Goal: Information Seeking & Learning: Learn about a topic

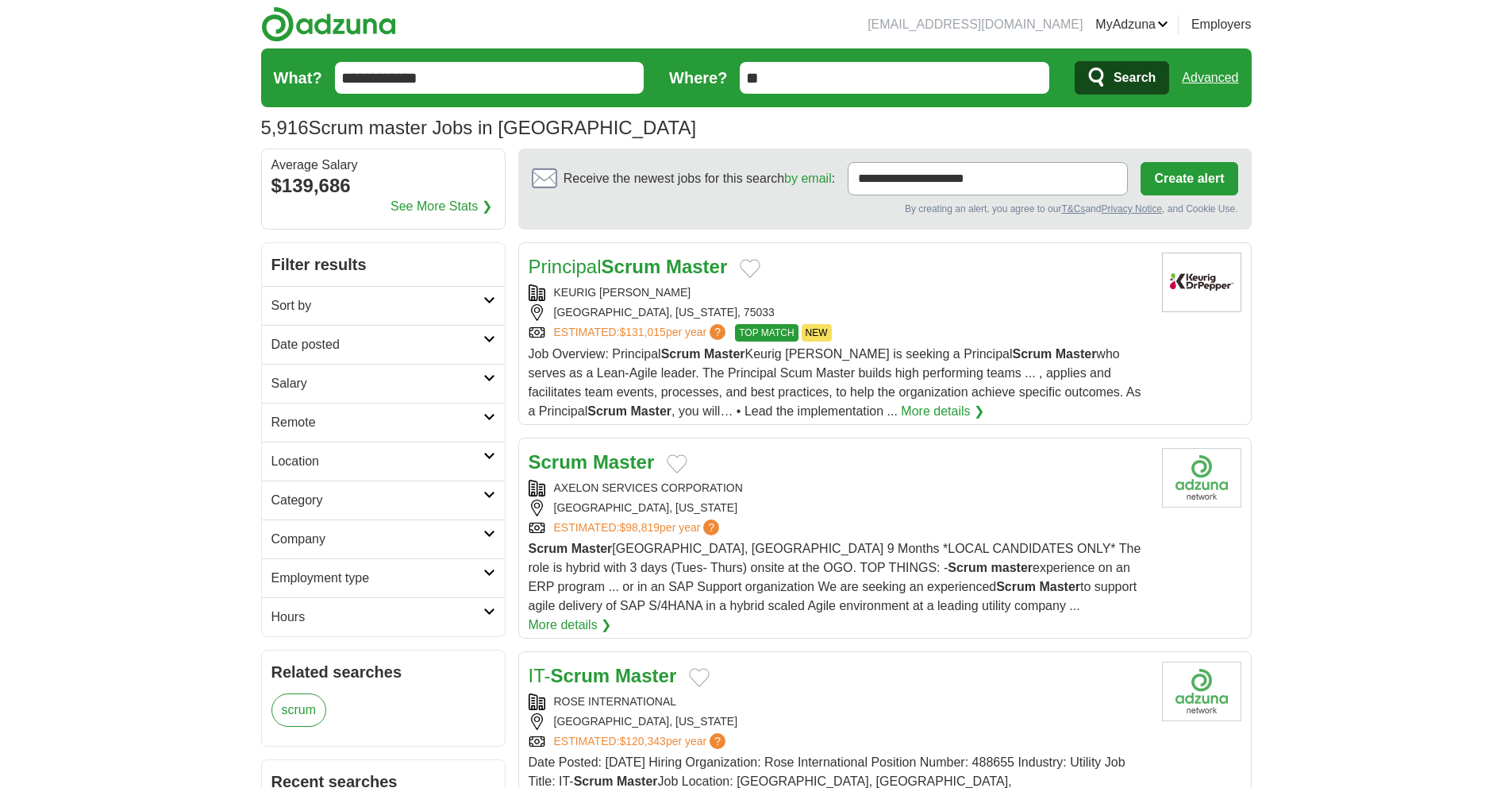
click at [811, 78] on input "**" at bounding box center [894, 77] width 309 height 32
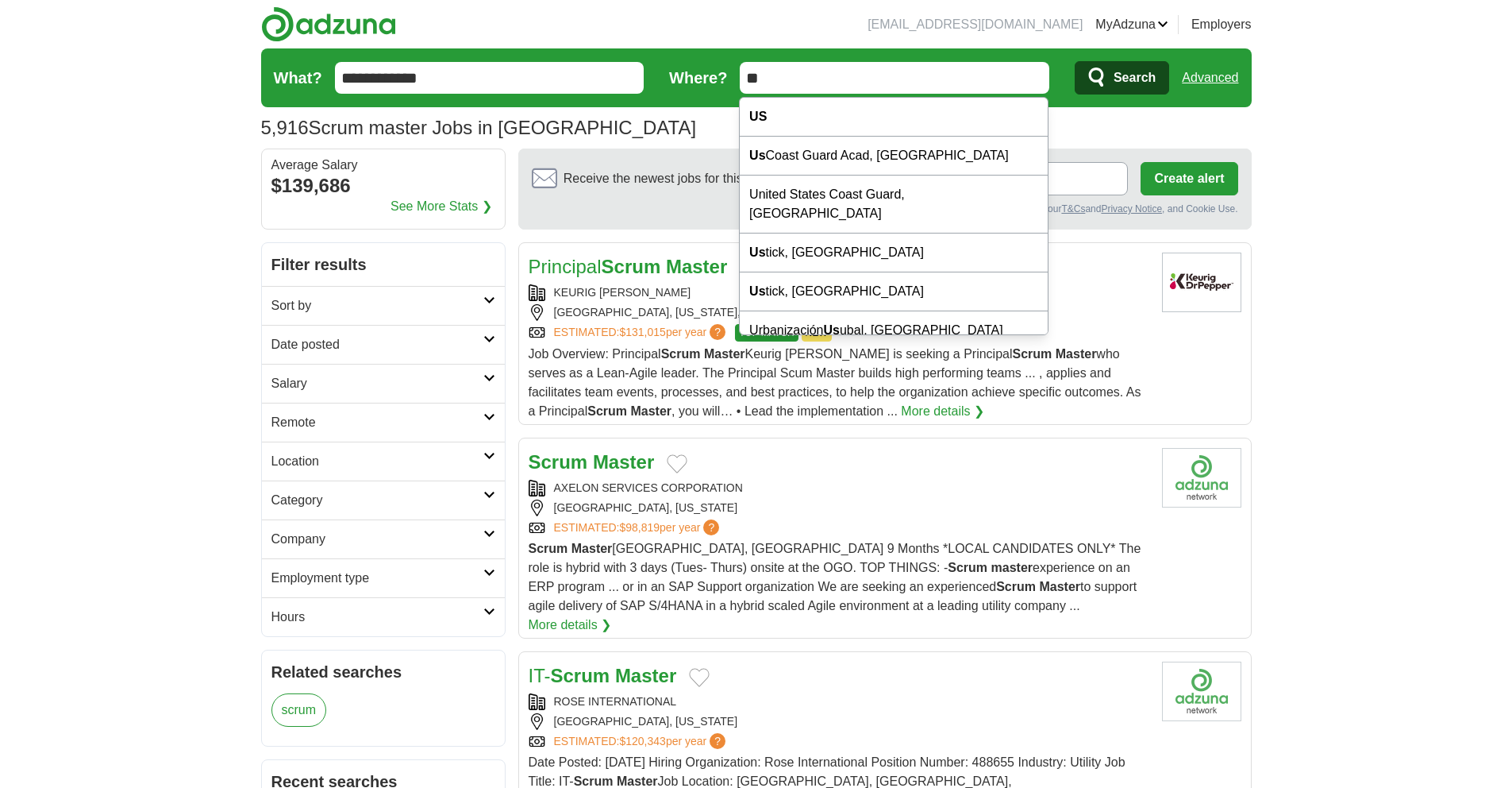
click at [1212, 76] on link "Advanced" at bounding box center [1210, 77] width 57 height 32
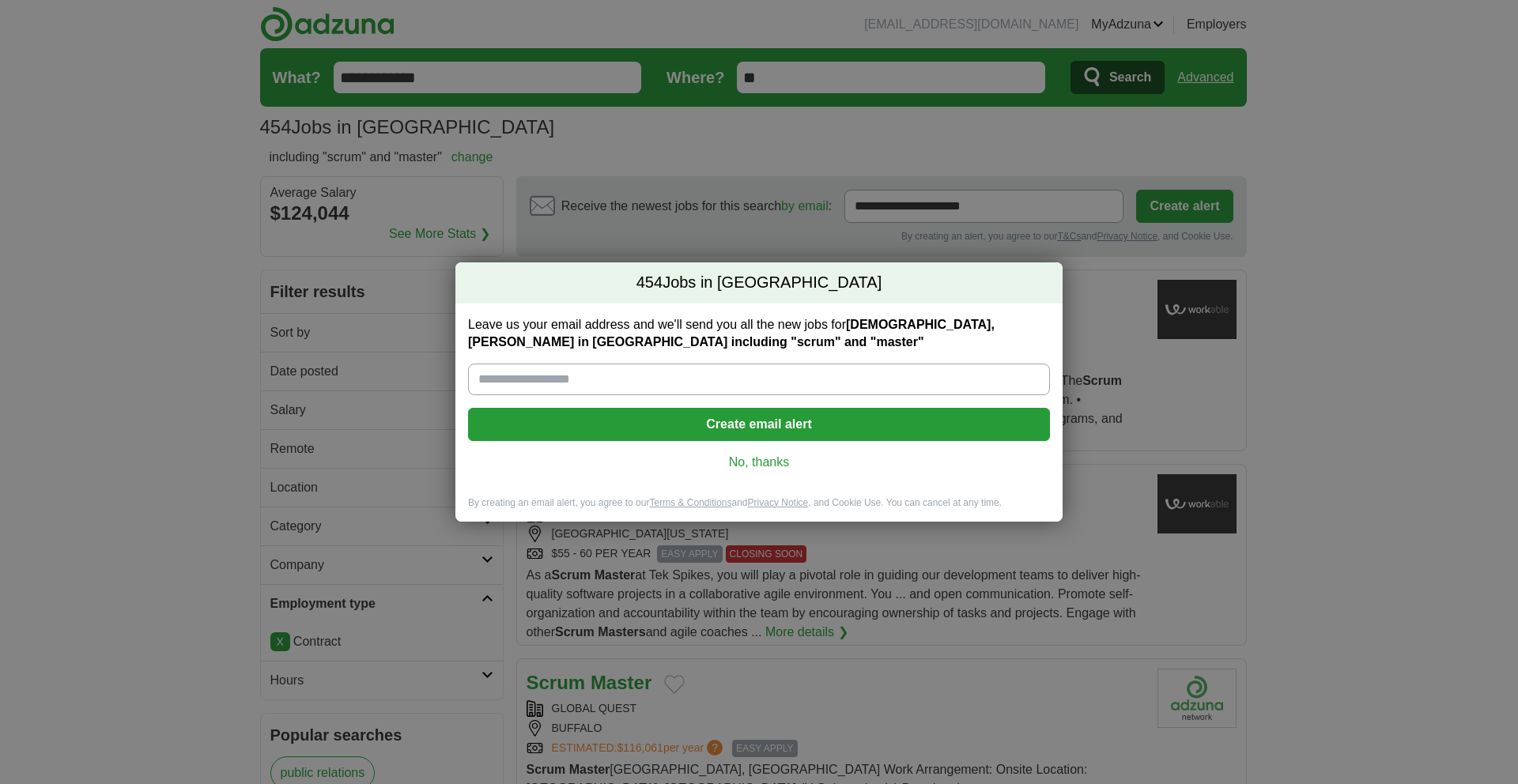
click at [742, 462] on link "No, thanks" at bounding box center [758, 461] width 556 height 17
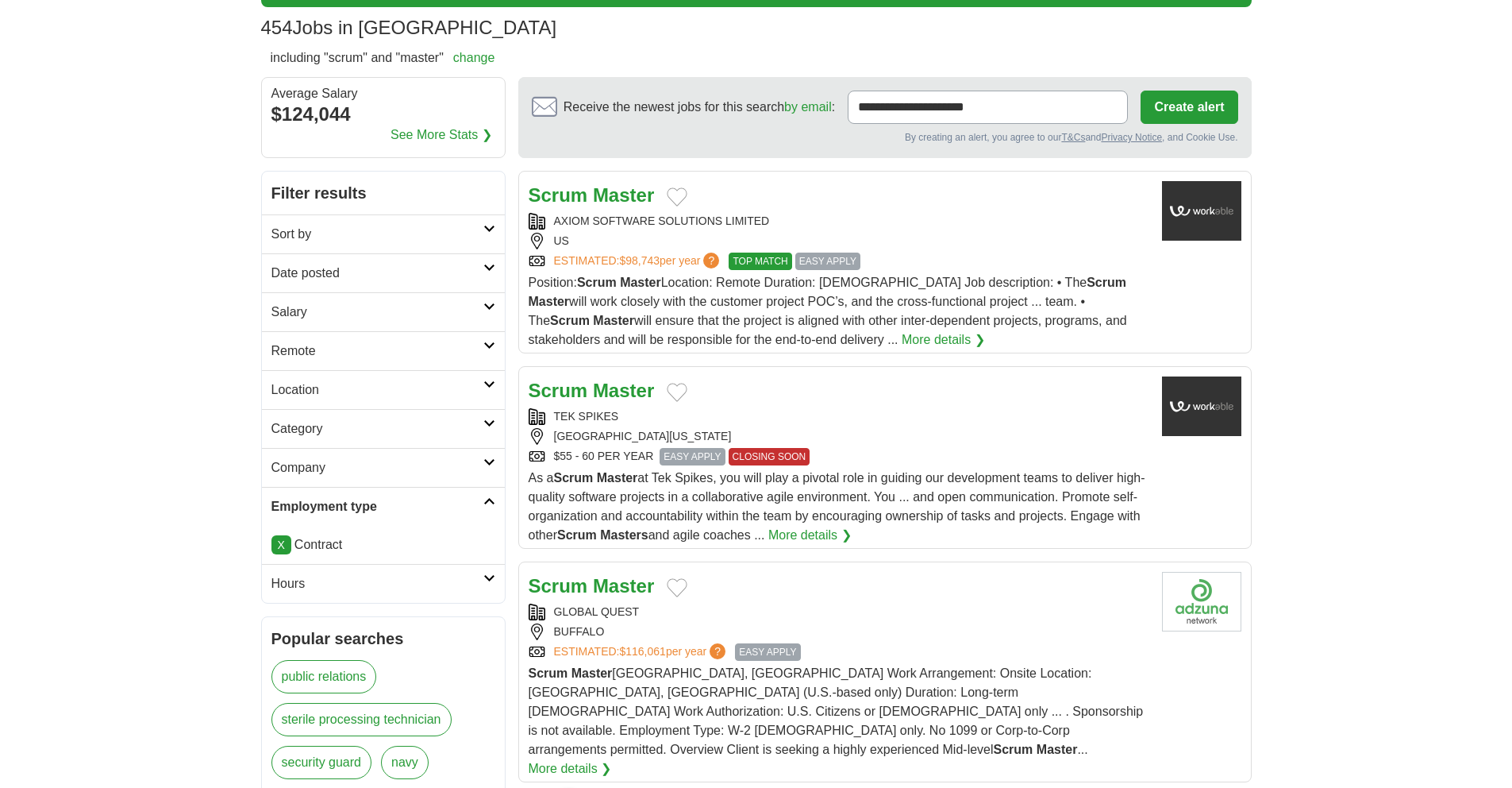
scroll to position [271, 0]
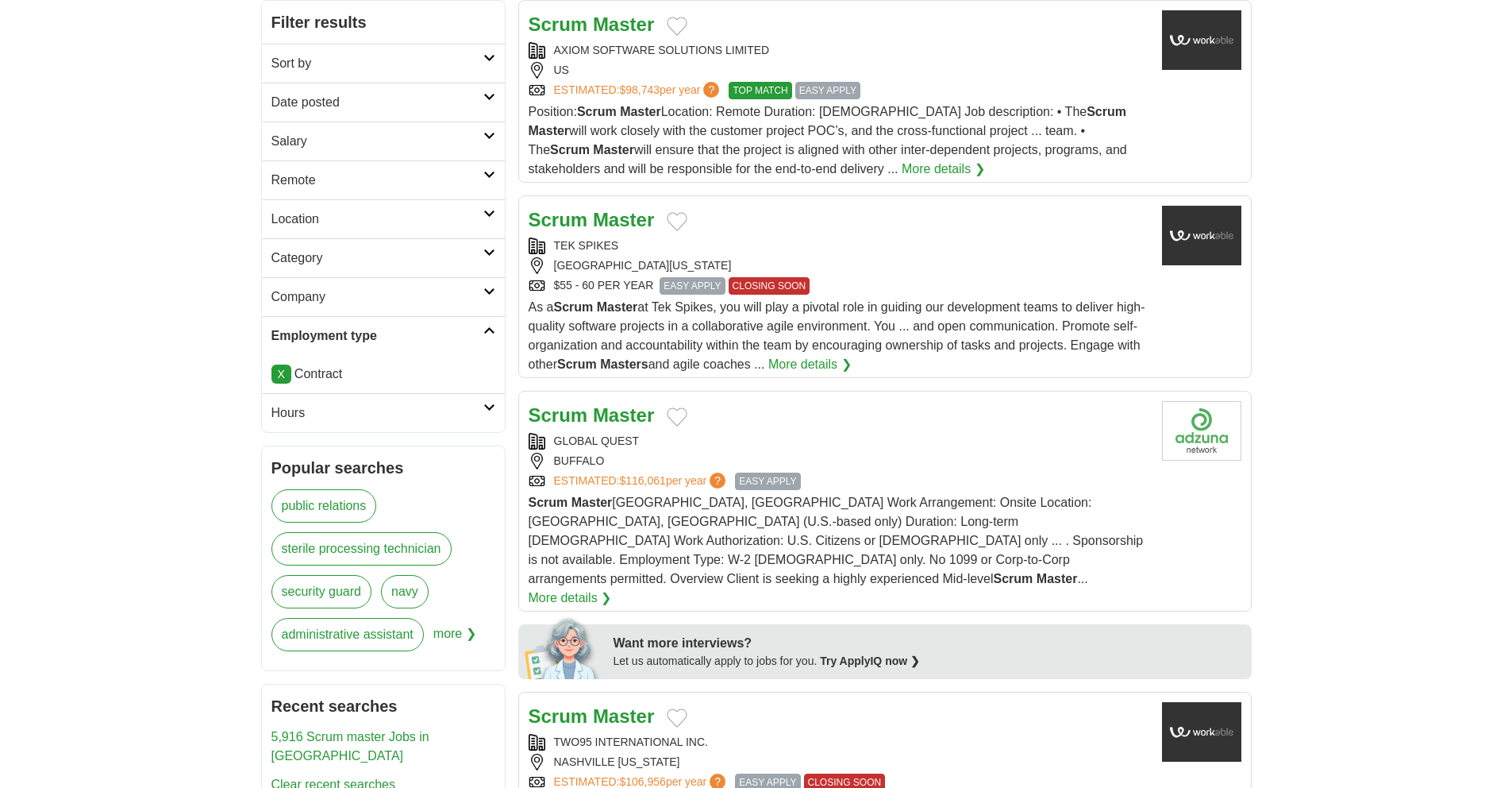
click at [612, 589] on link "More details ❯" at bounding box center [570, 598] width 84 height 19
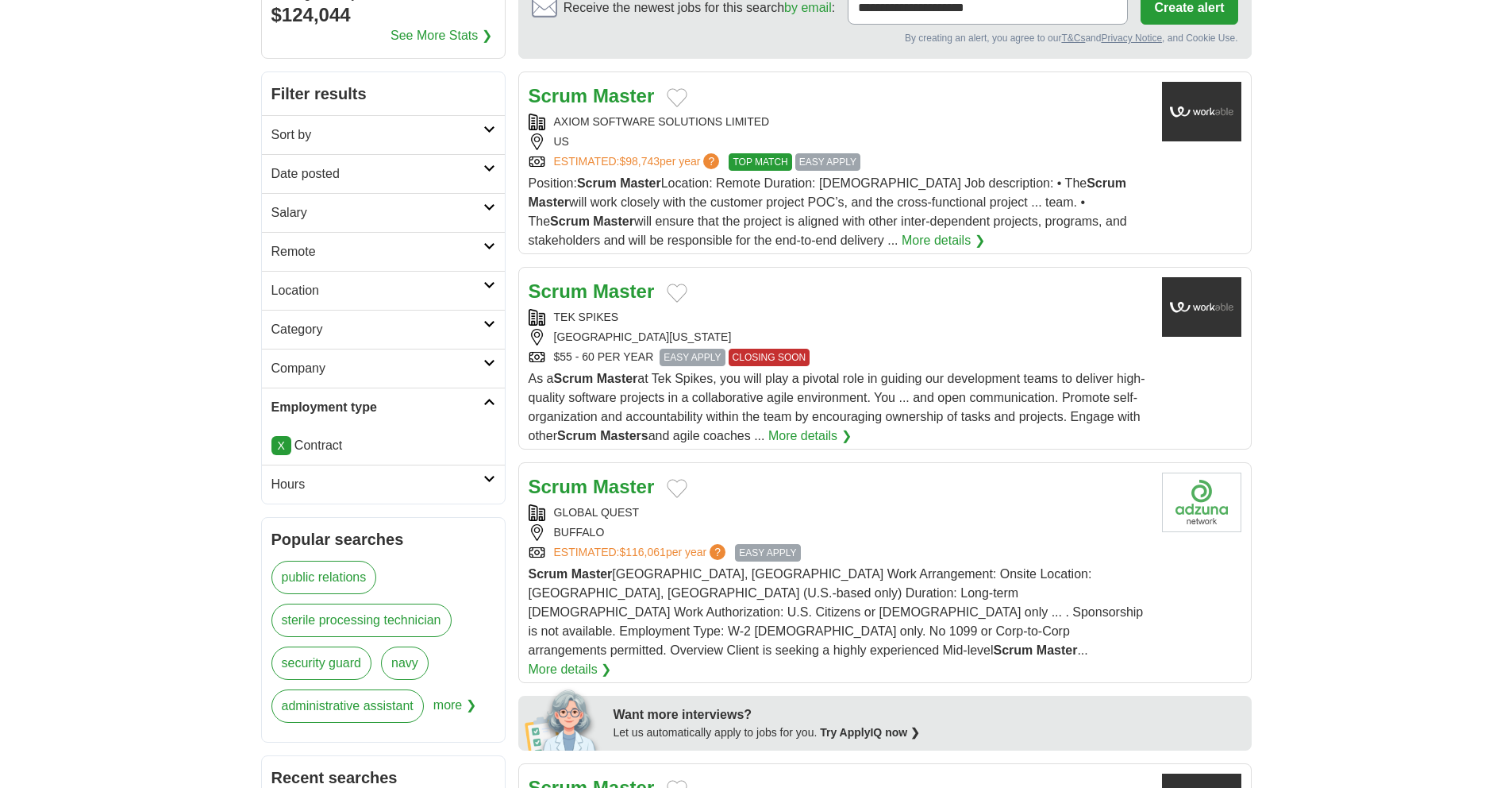
scroll to position [0, 0]
